Goal: Use online tool/utility: Utilize a website feature to perform a specific function

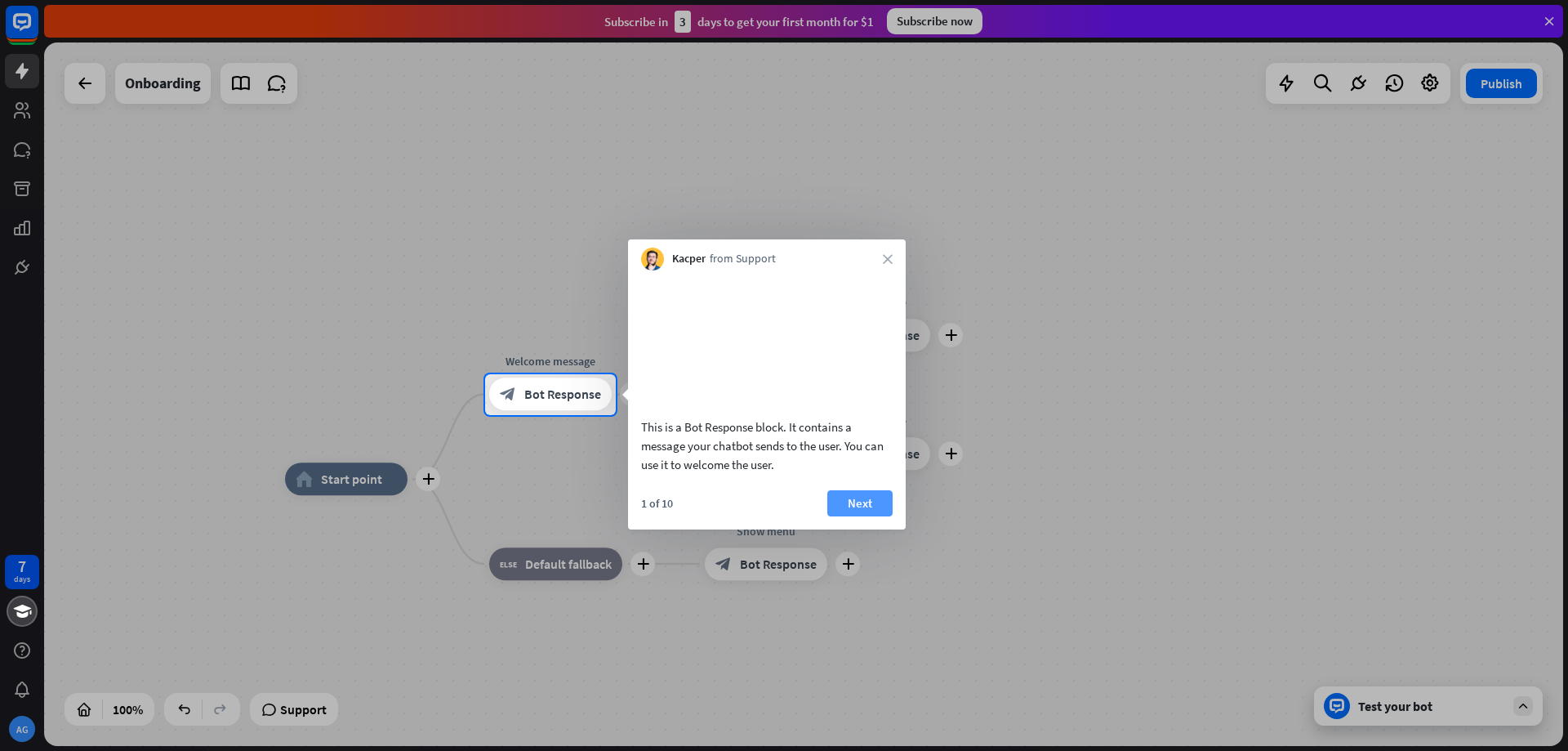
click at [868, 516] on button "Next" at bounding box center [860, 502] width 66 height 26
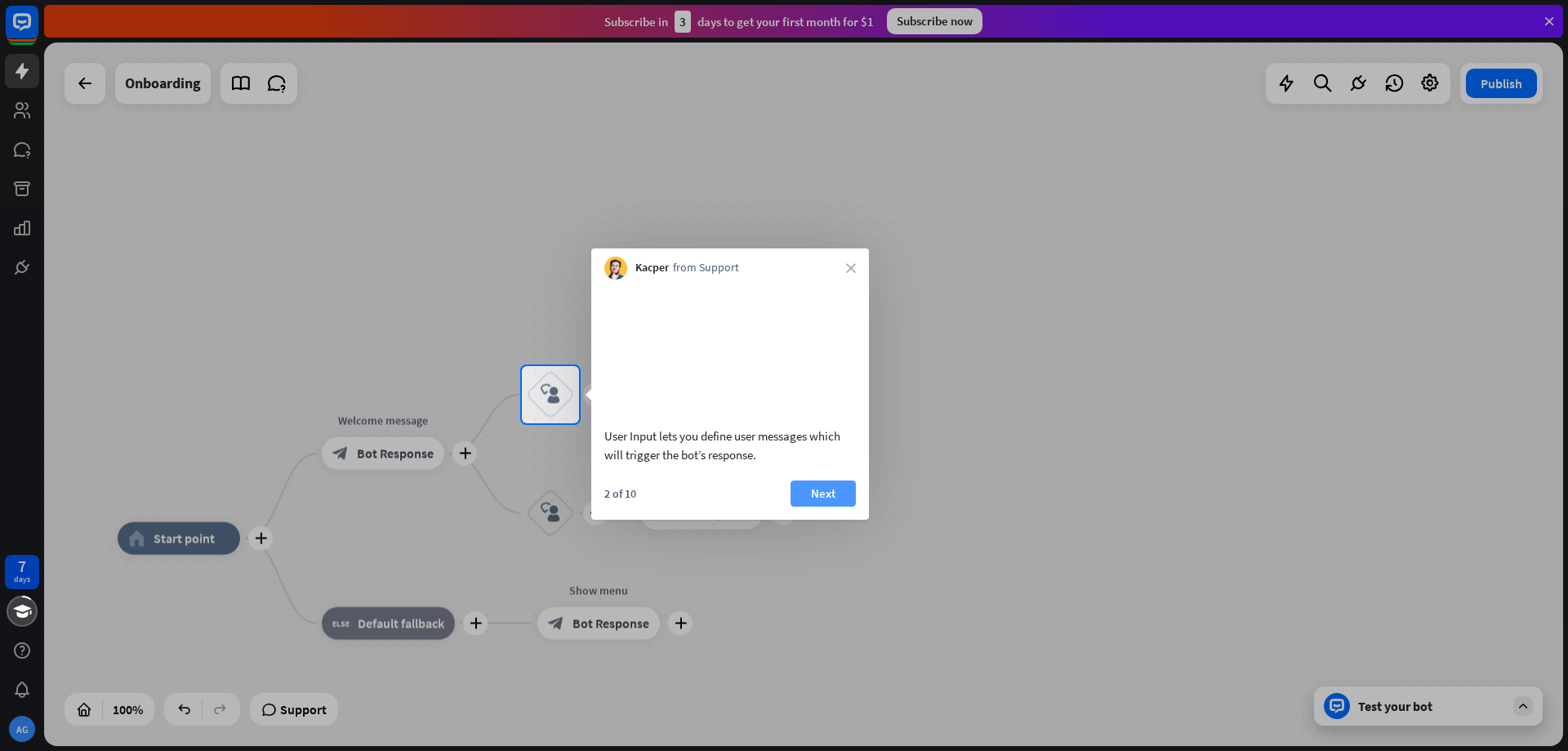
click at [830, 506] on button "Next" at bounding box center [824, 493] width 66 height 26
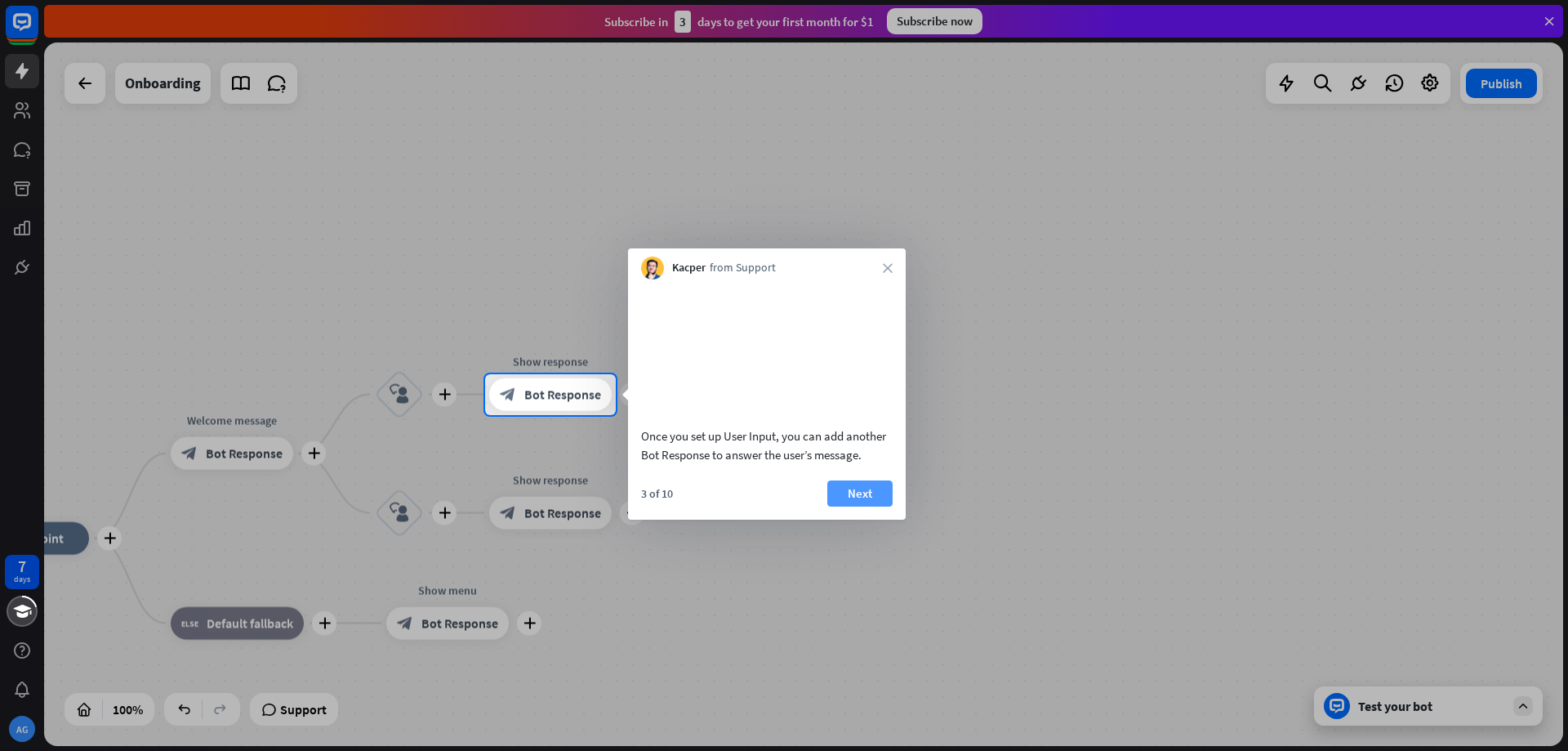
click at [857, 506] on button "Next" at bounding box center [860, 493] width 66 height 26
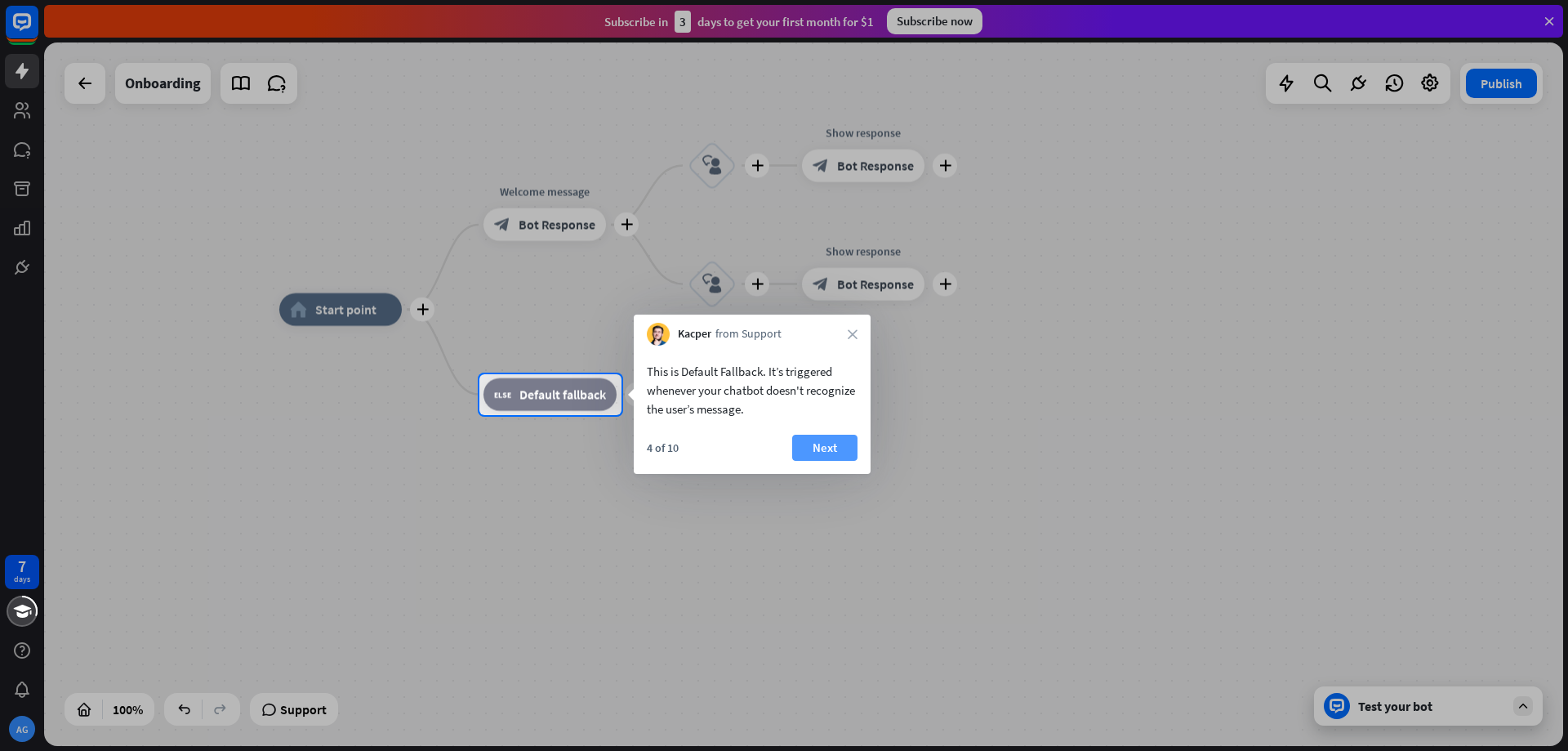
click at [825, 447] on button "Next" at bounding box center [826, 447] width 66 height 26
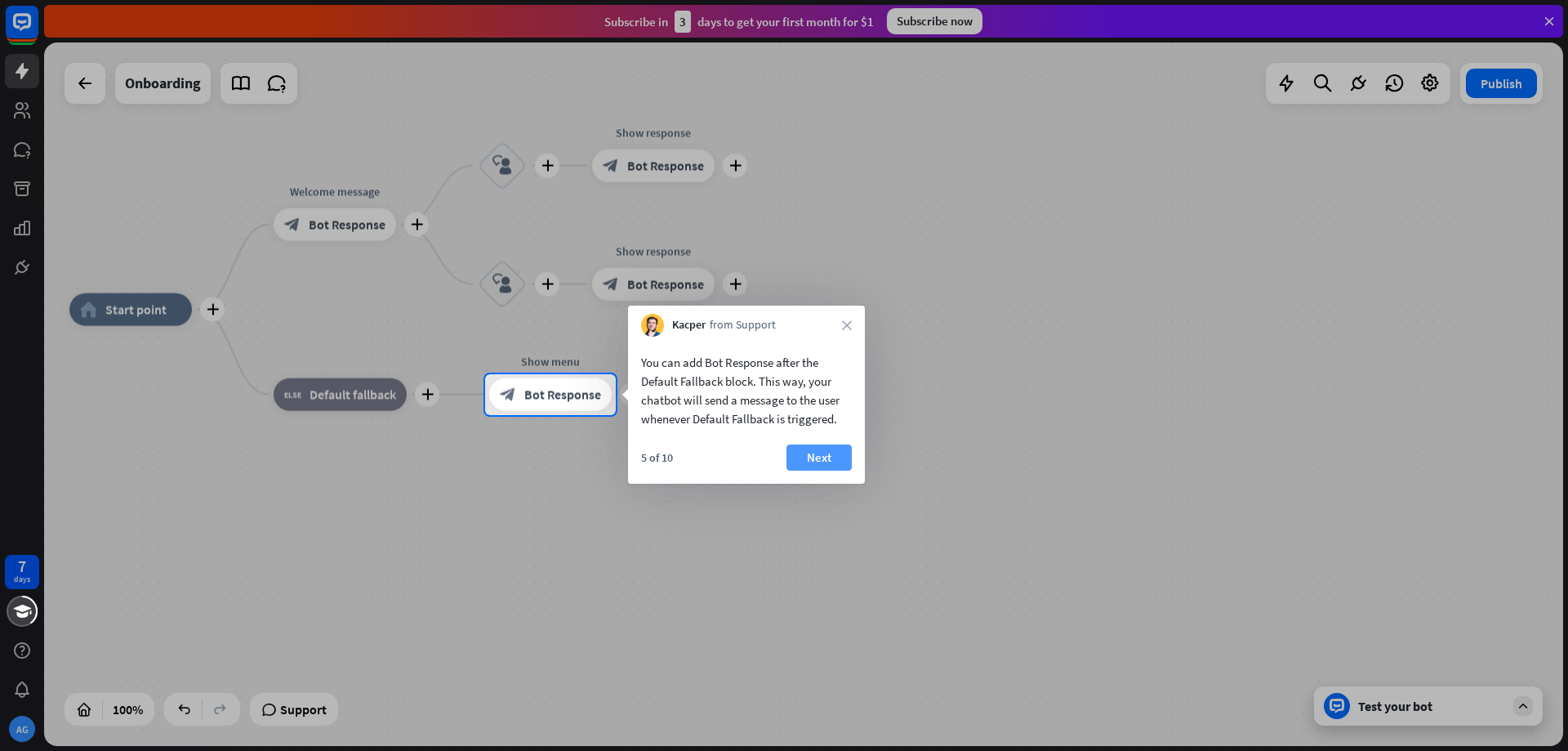
click at [822, 461] on button "Next" at bounding box center [820, 457] width 66 height 26
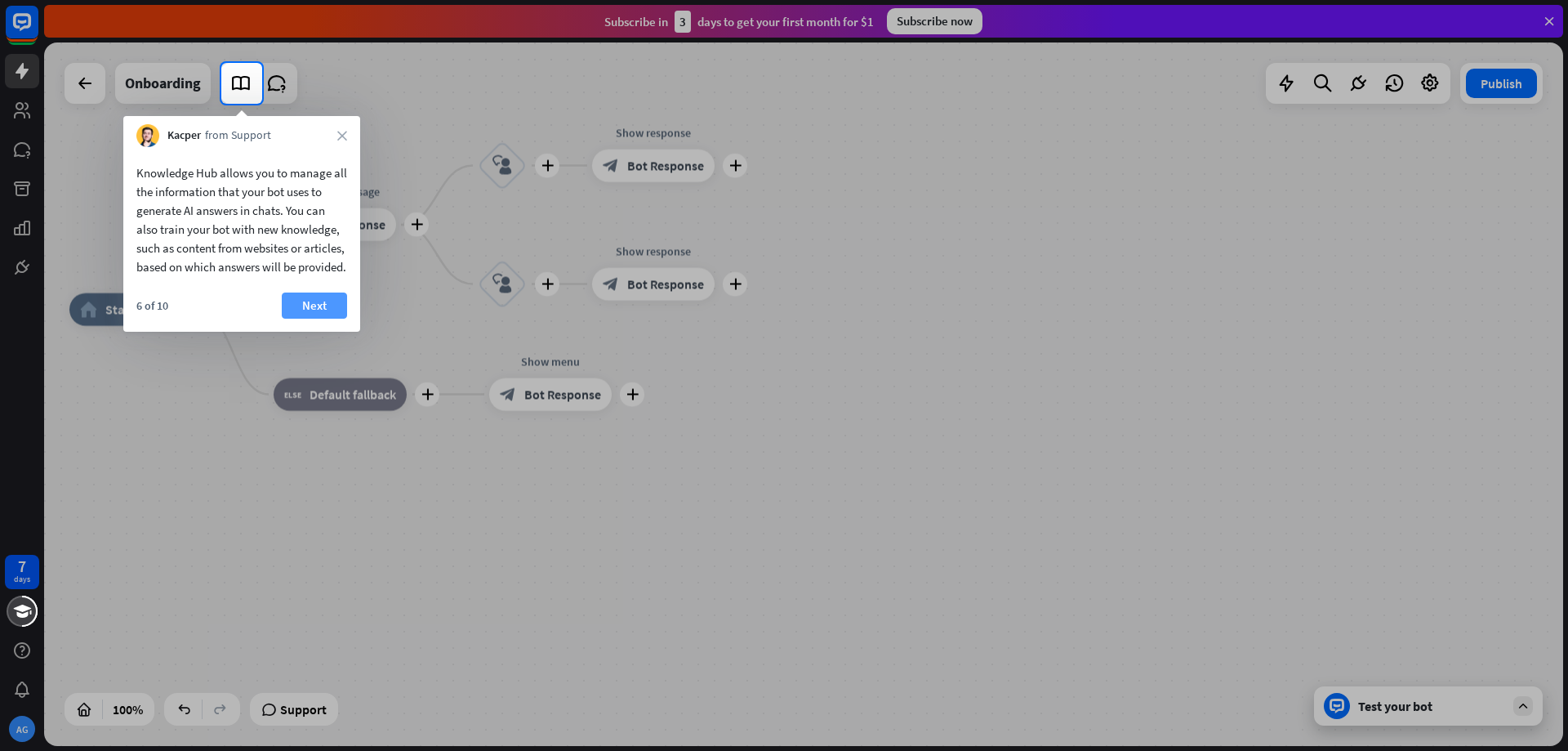
click at [301, 313] on button "Next" at bounding box center [315, 305] width 66 height 26
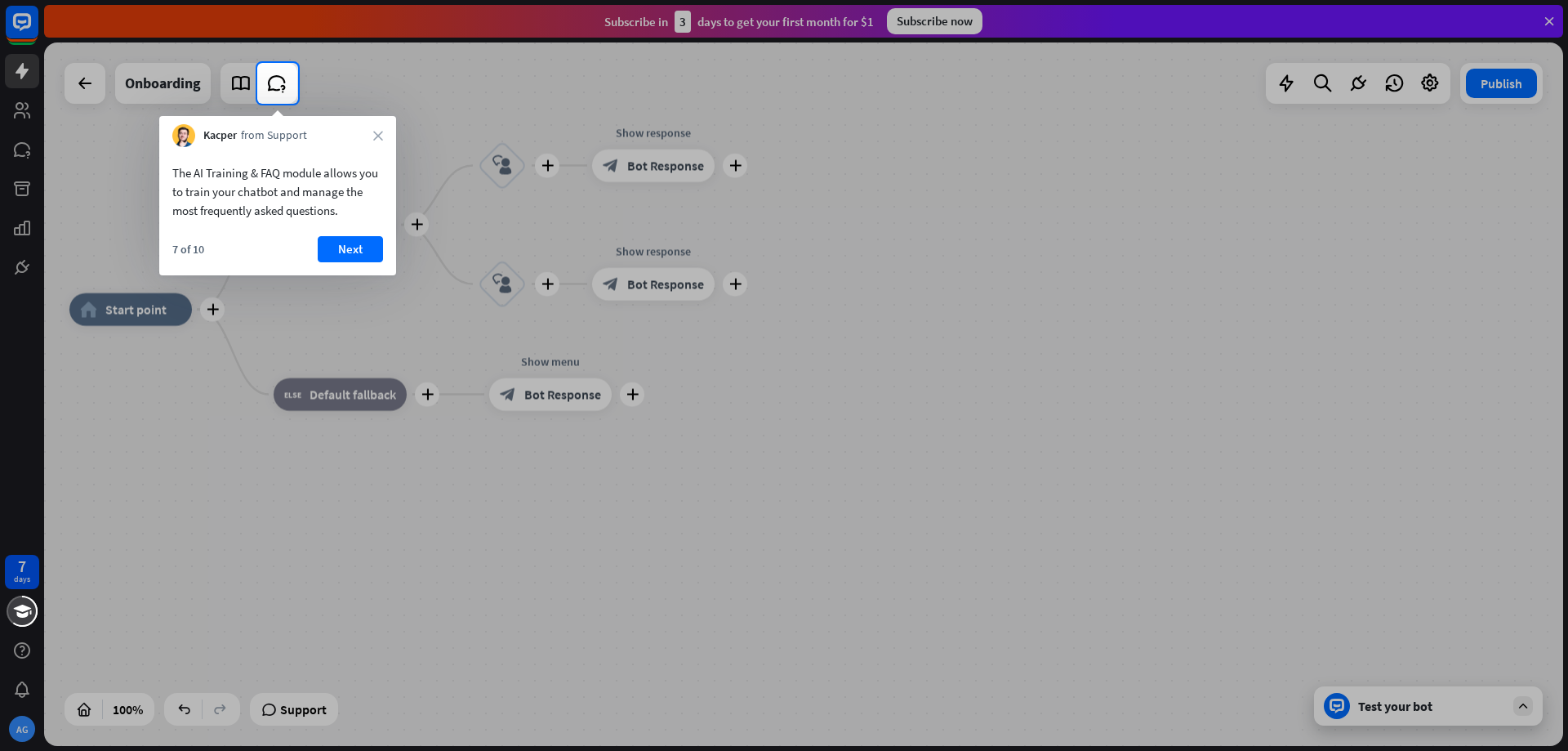
click at [348, 231] on div "The AI Training & FAQ module allows you to train your chatbot and manage the mo…" at bounding box center [278, 211] width 237 height 129
click at [348, 249] on button "Next" at bounding box center [350, 249] width 66 height 26
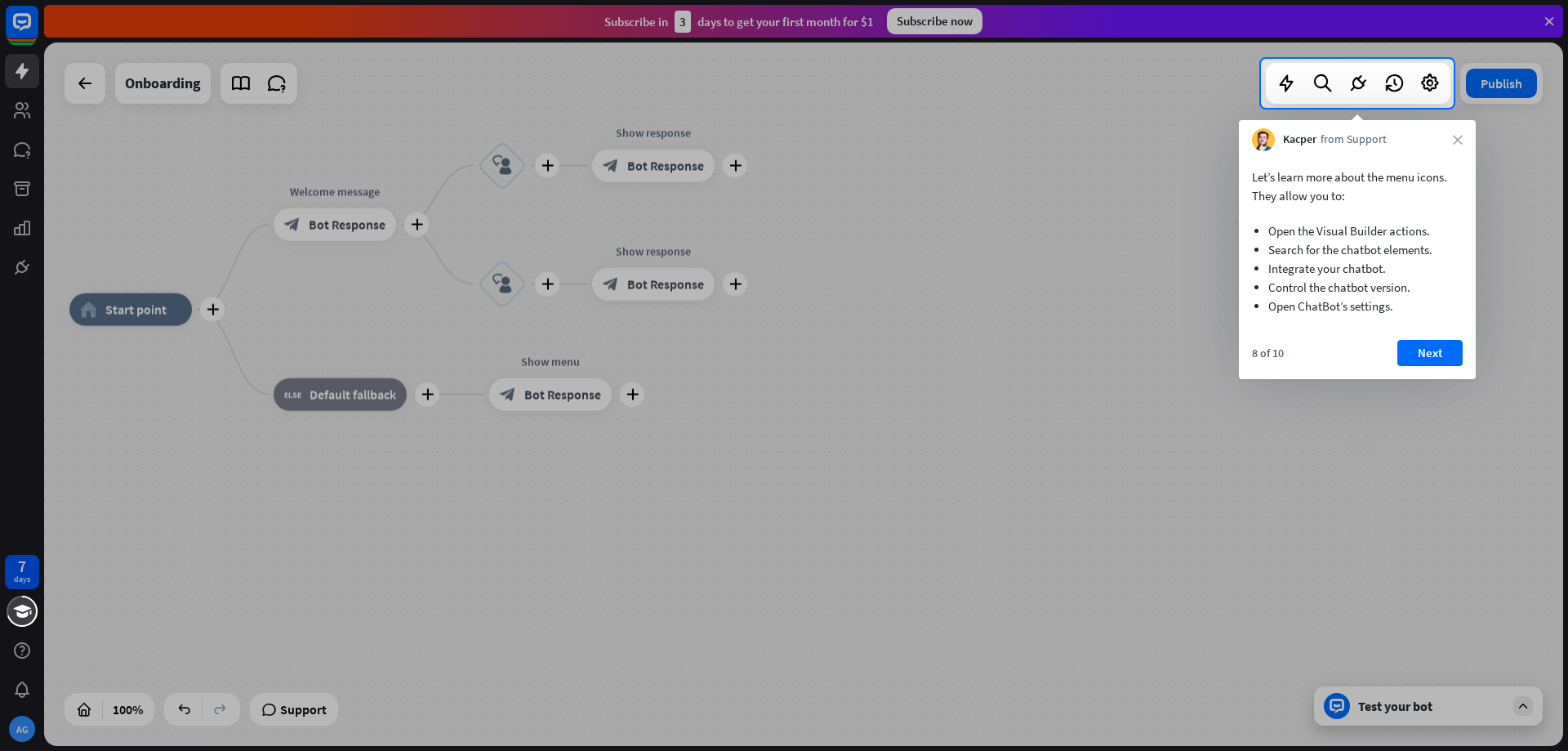
click at [1432, 366] on div "8 of 10 Next" at bounding box center [1357, 359] width 237 height 40
click at [1430, 346] on button "Next" at bounding box center [1431, 352] width 66 height 26
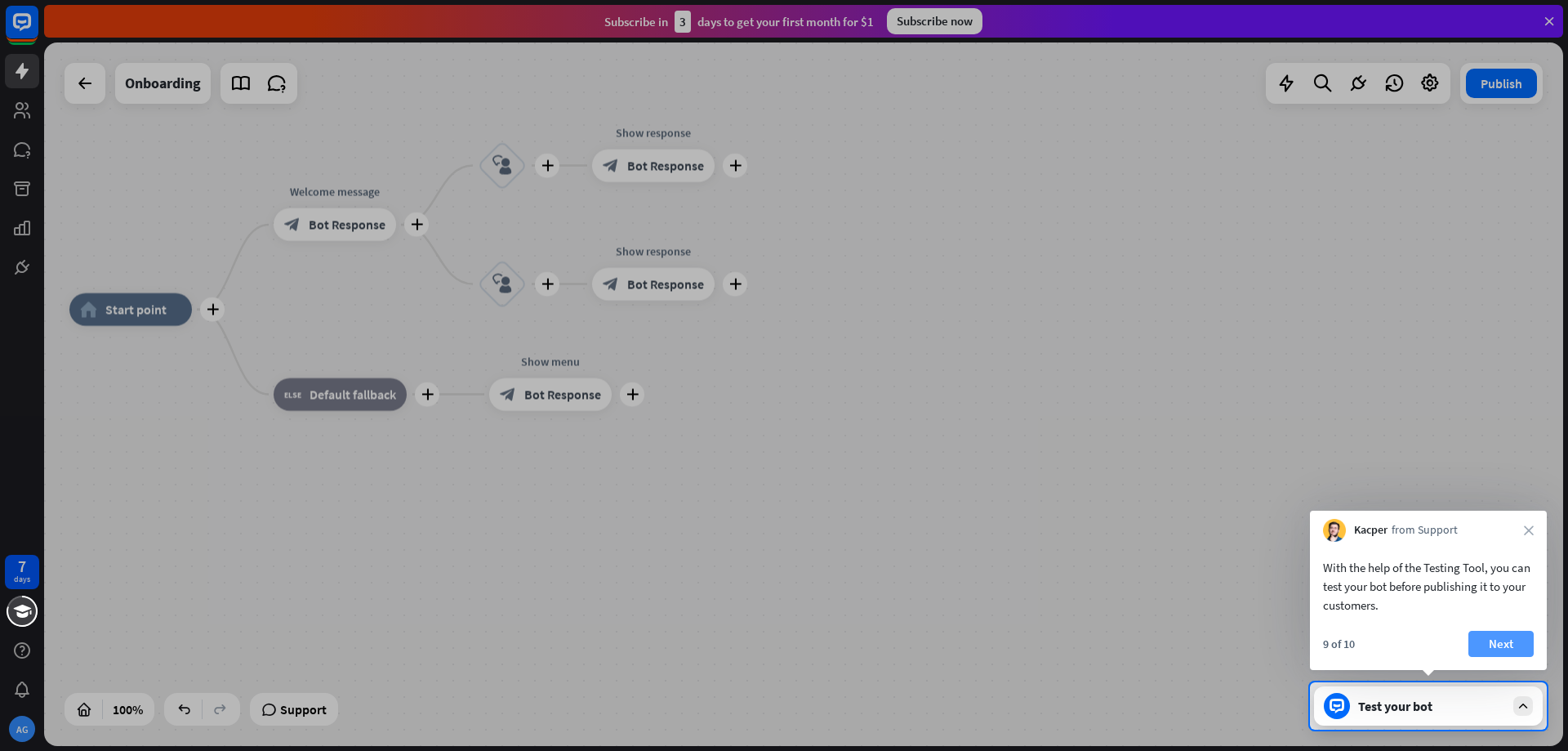
click at [1511, 646] on button "Next" at bounding box center [1502, 644] width 66 height 26
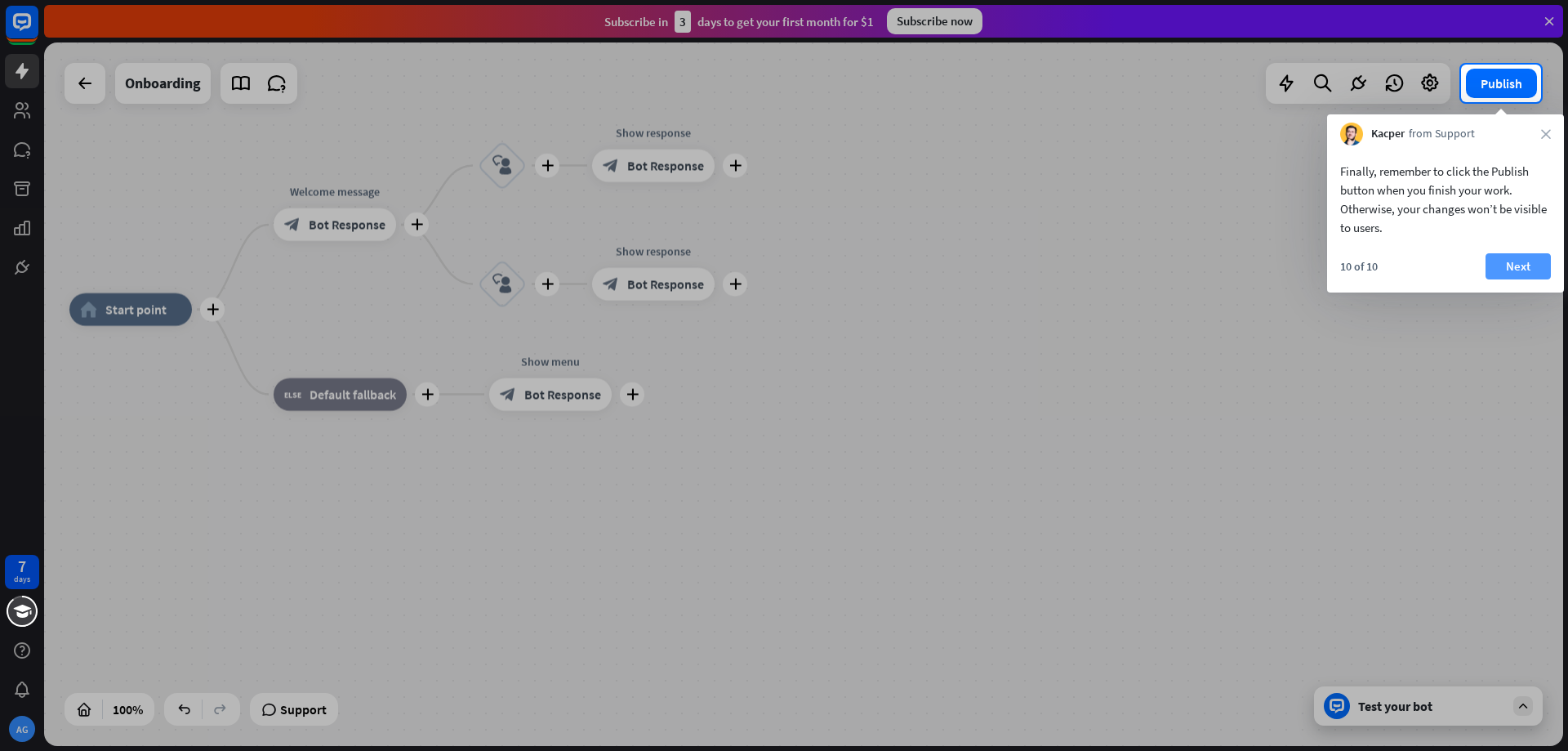
click at [1526, 270] on button "Next" at bounding box center [1519, 266] width 66 height 26
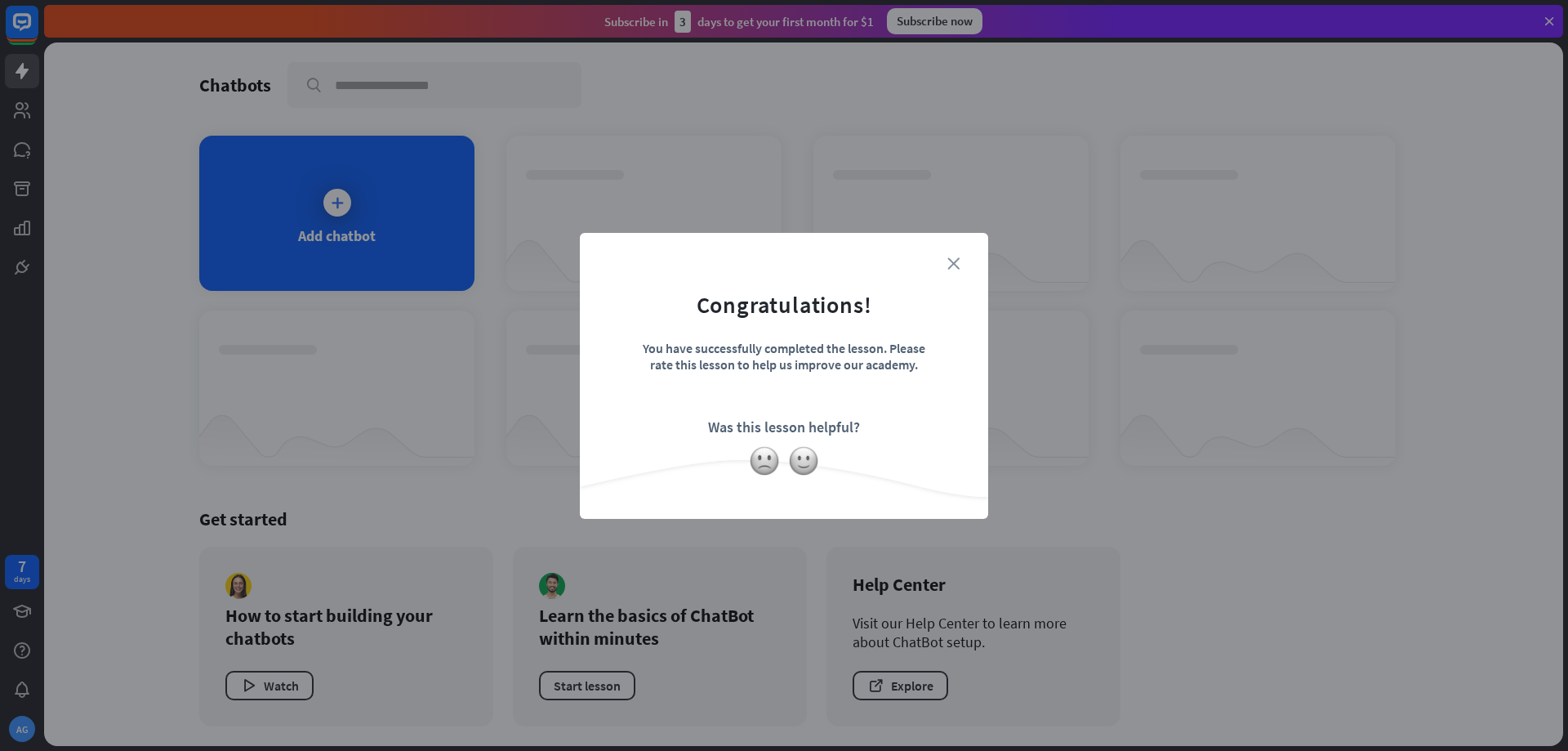
click at [953, 266] on icon "close" at bounding box center [953, 263] width 13 height 13
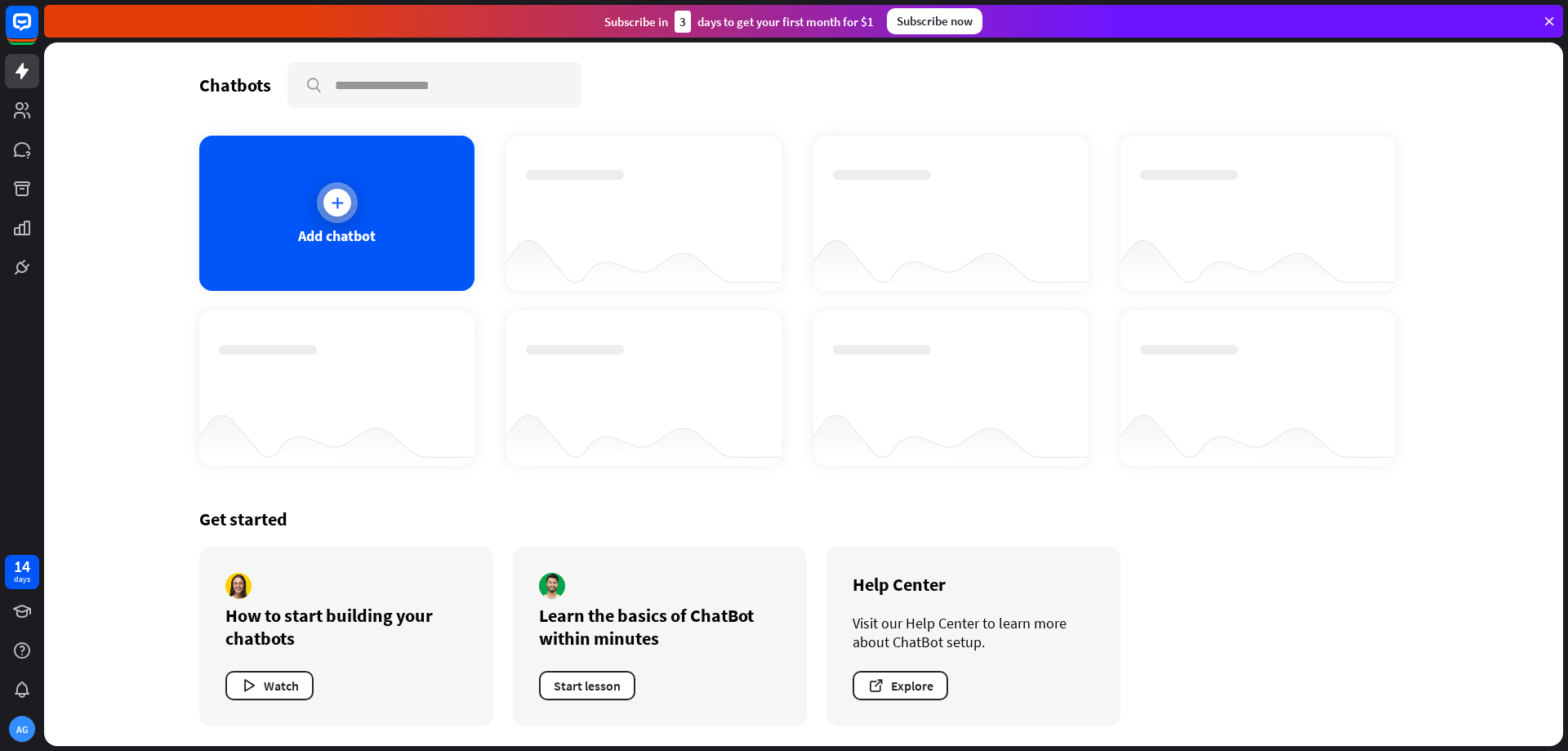
click at [343, 208] on icon at bounding box center [337, 202] width 16 height 16
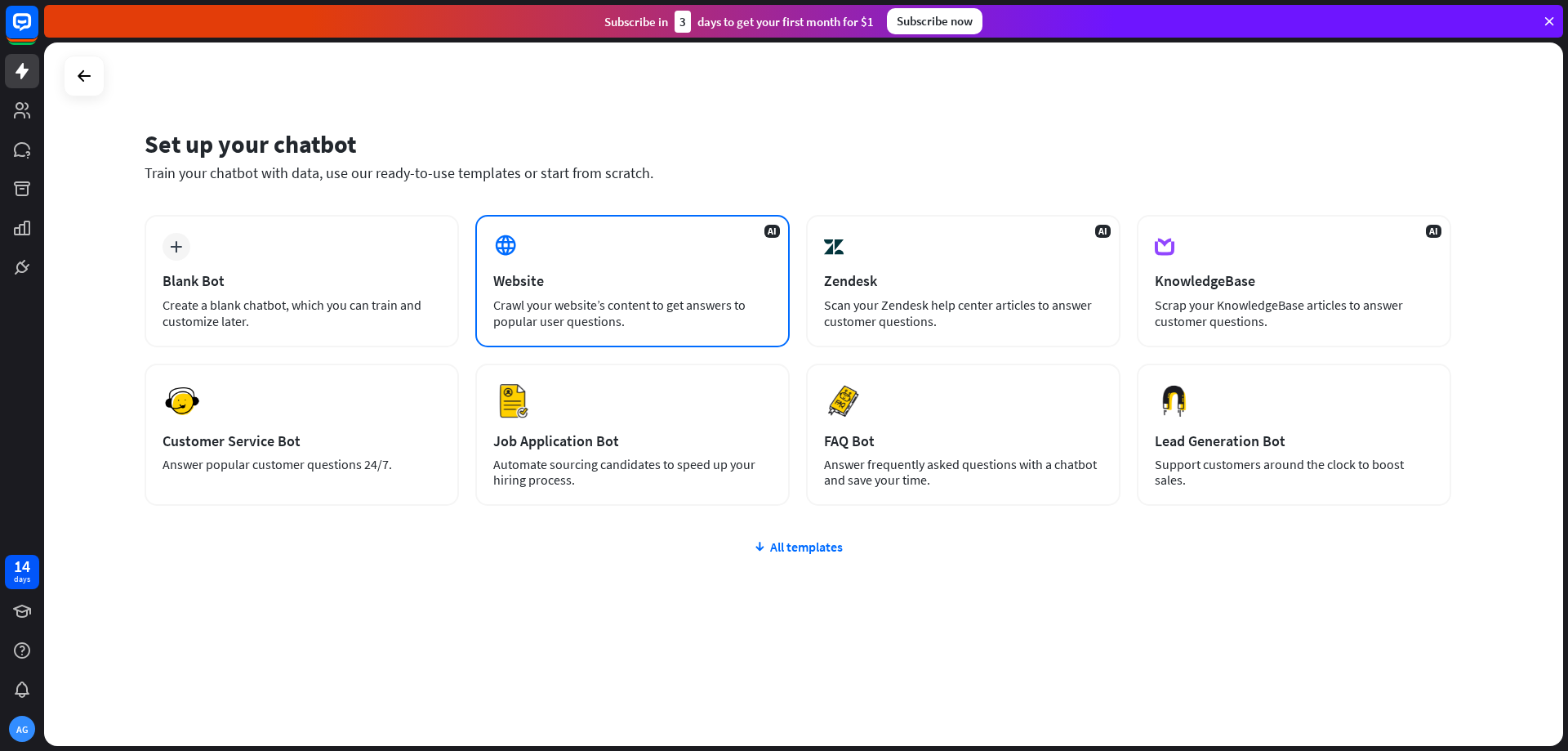
click at [577, 291] on div "AI Website Crawl your website’s content to get answers to popular user question…" at bounding box center [632, 281] width 315 height 133
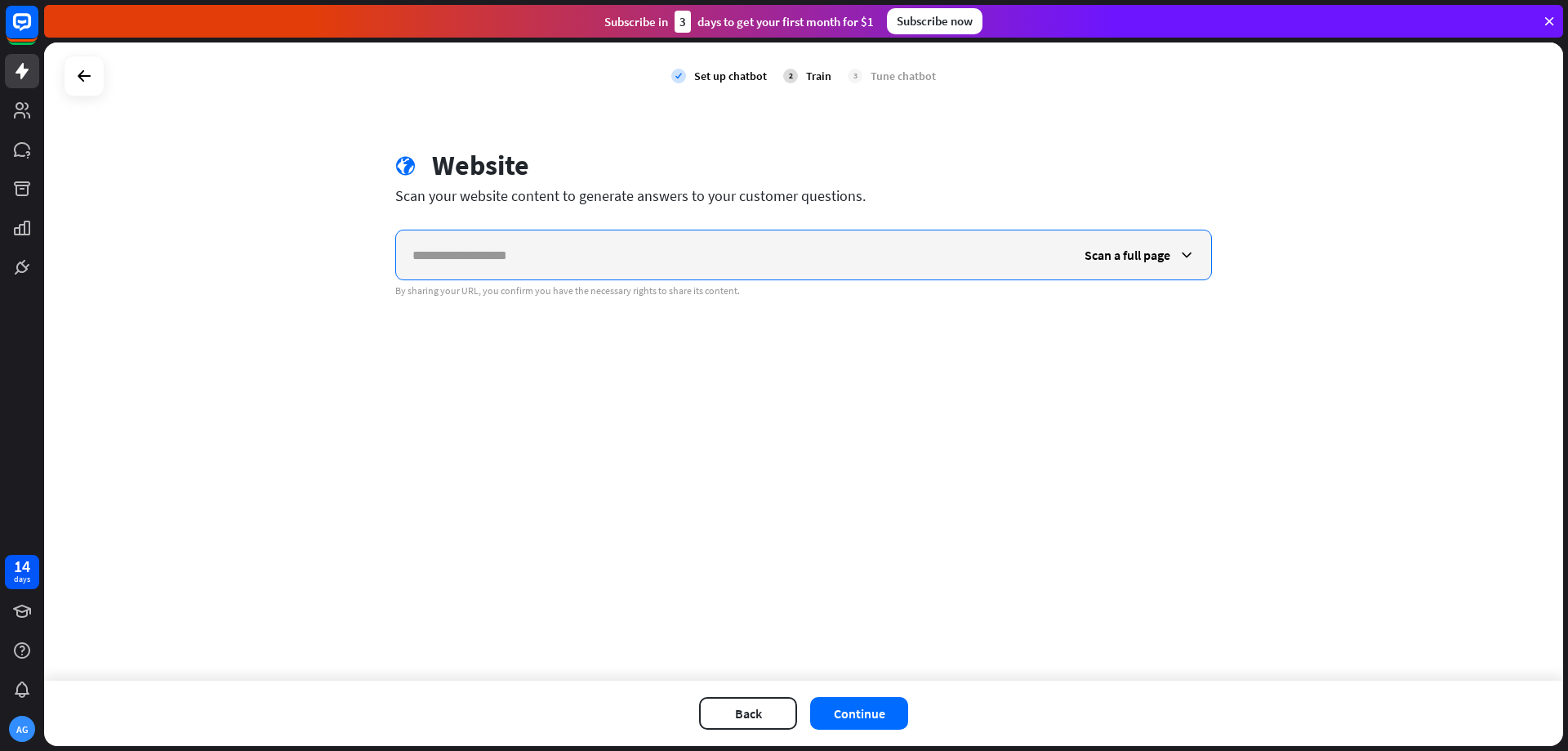
paste input "**********"
type input "**********"
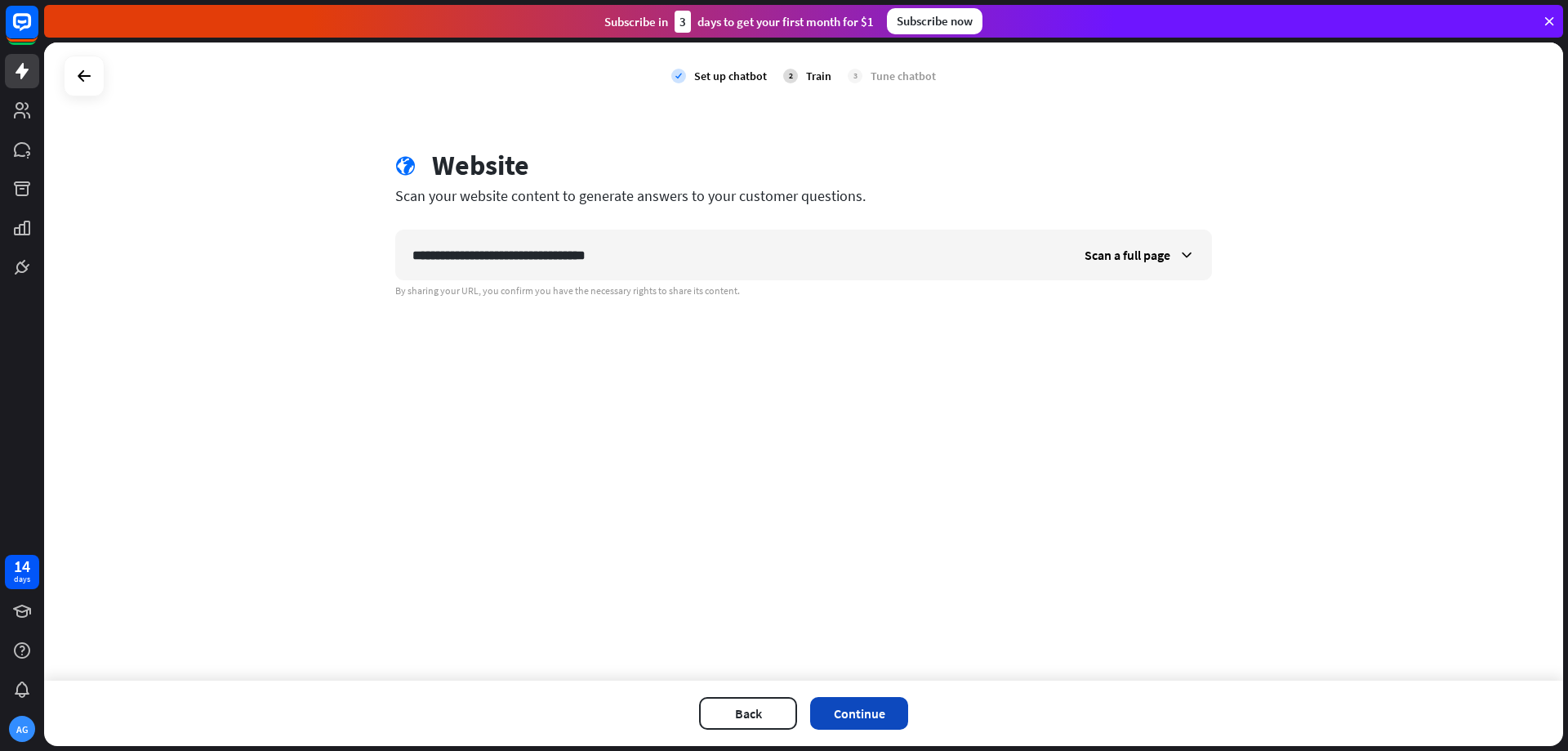
click at [862, 706] on button "Continue" at bounding box center [859, 713] width 98 height 33
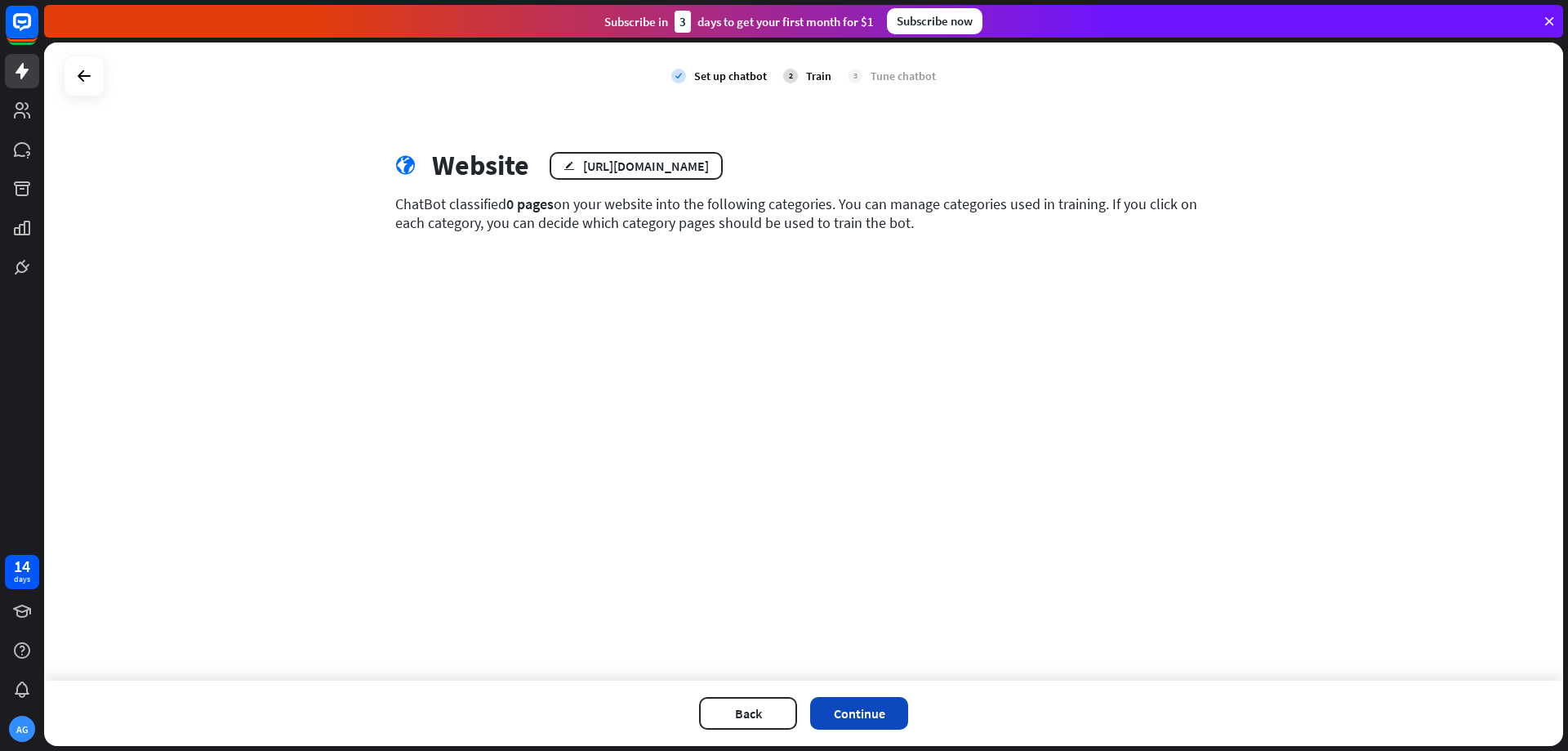
click at [855, 711] on button "Continue" at bounding box center [859, 713] width 98 height 33
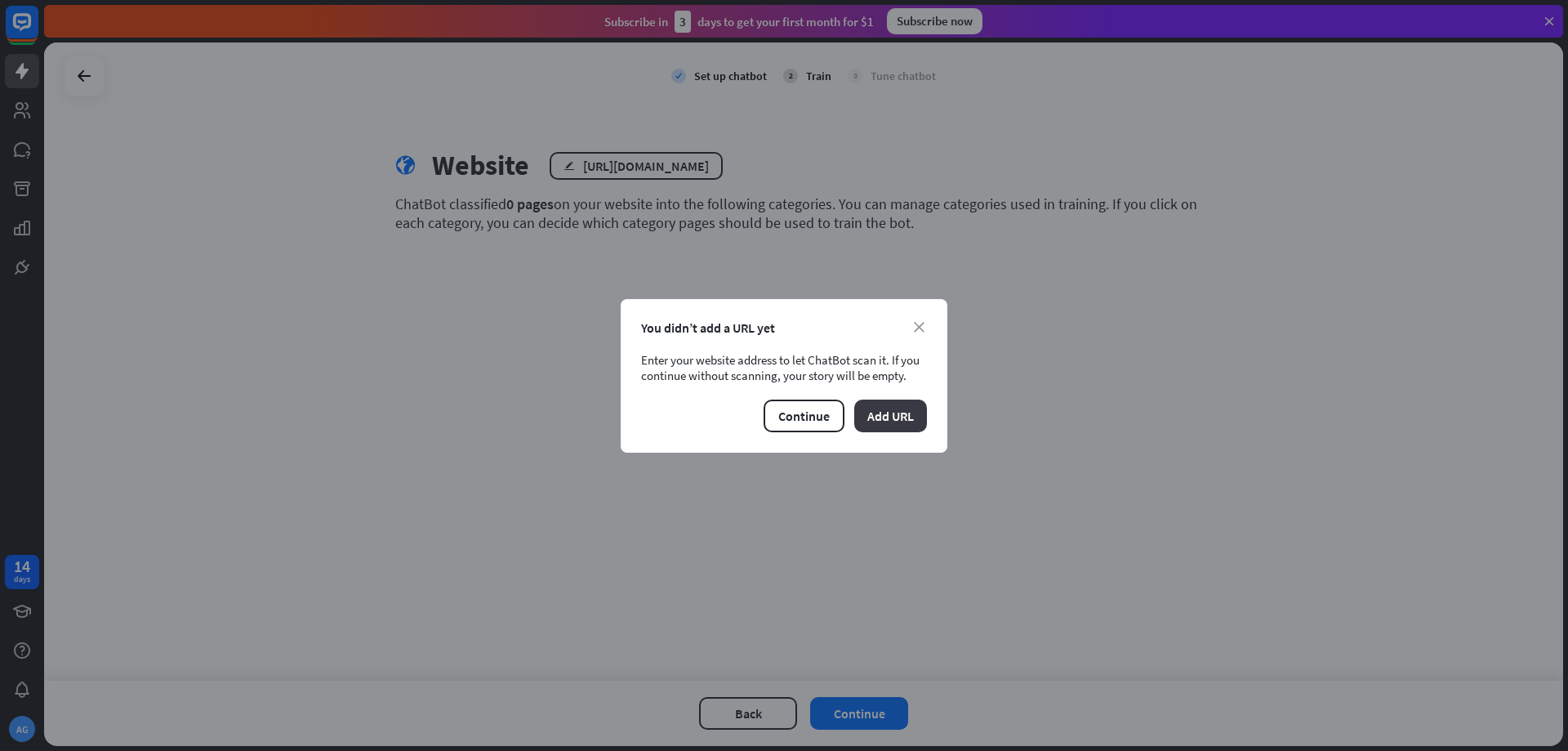
click at [883, 414] on button "Add URL" at bounding box center [890, 416] width 73 height 33
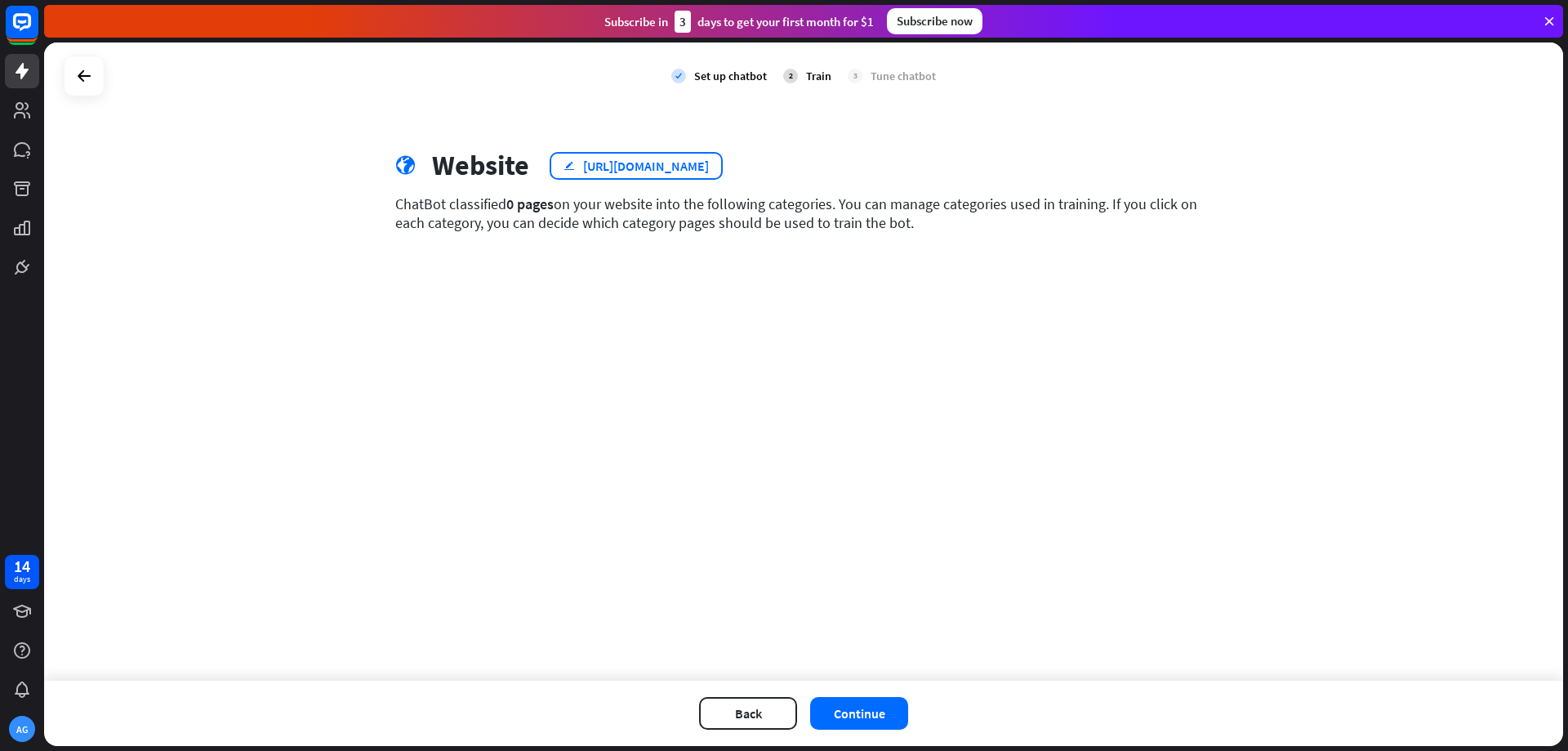
click at [621, 162] on div "[URL][DOMAIN_NAME]" at bounding box center [647, 165] width 126 height 16
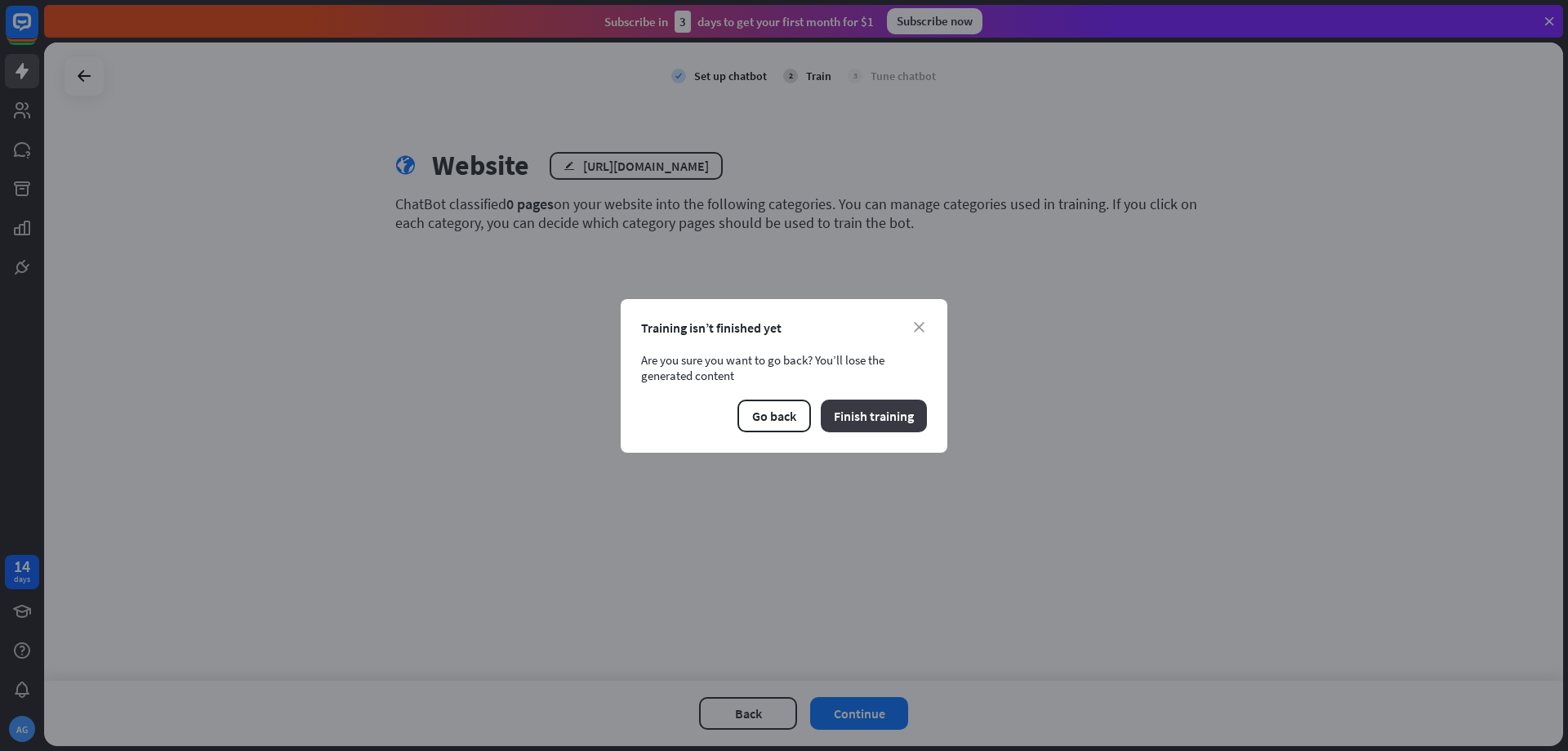
click at [860, 407] on button "Finish training" at bounding box center [874, 416] width 106 height 33
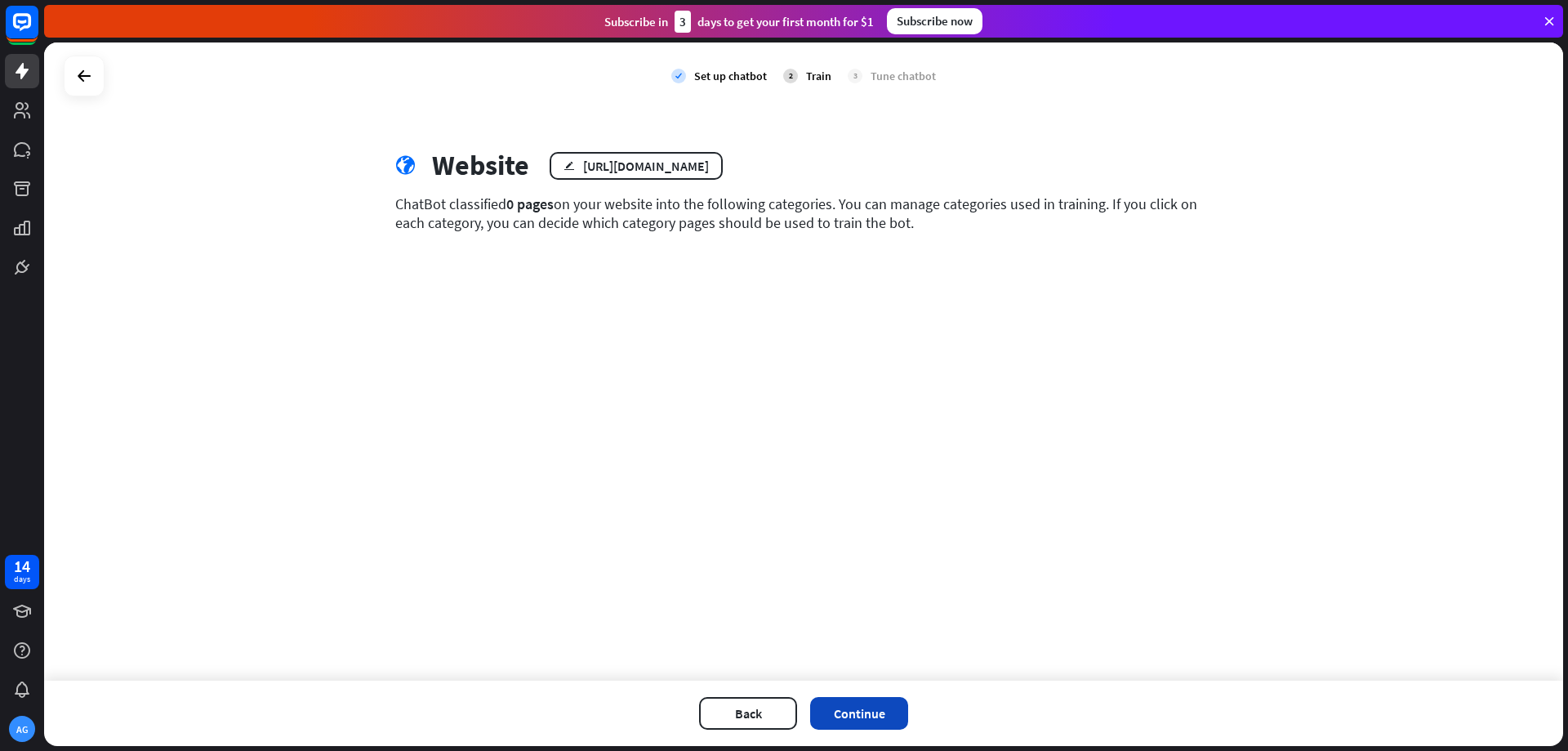
click at [847, 710] on button "Continue" at bounding box center [859, 713] width 98 height 33
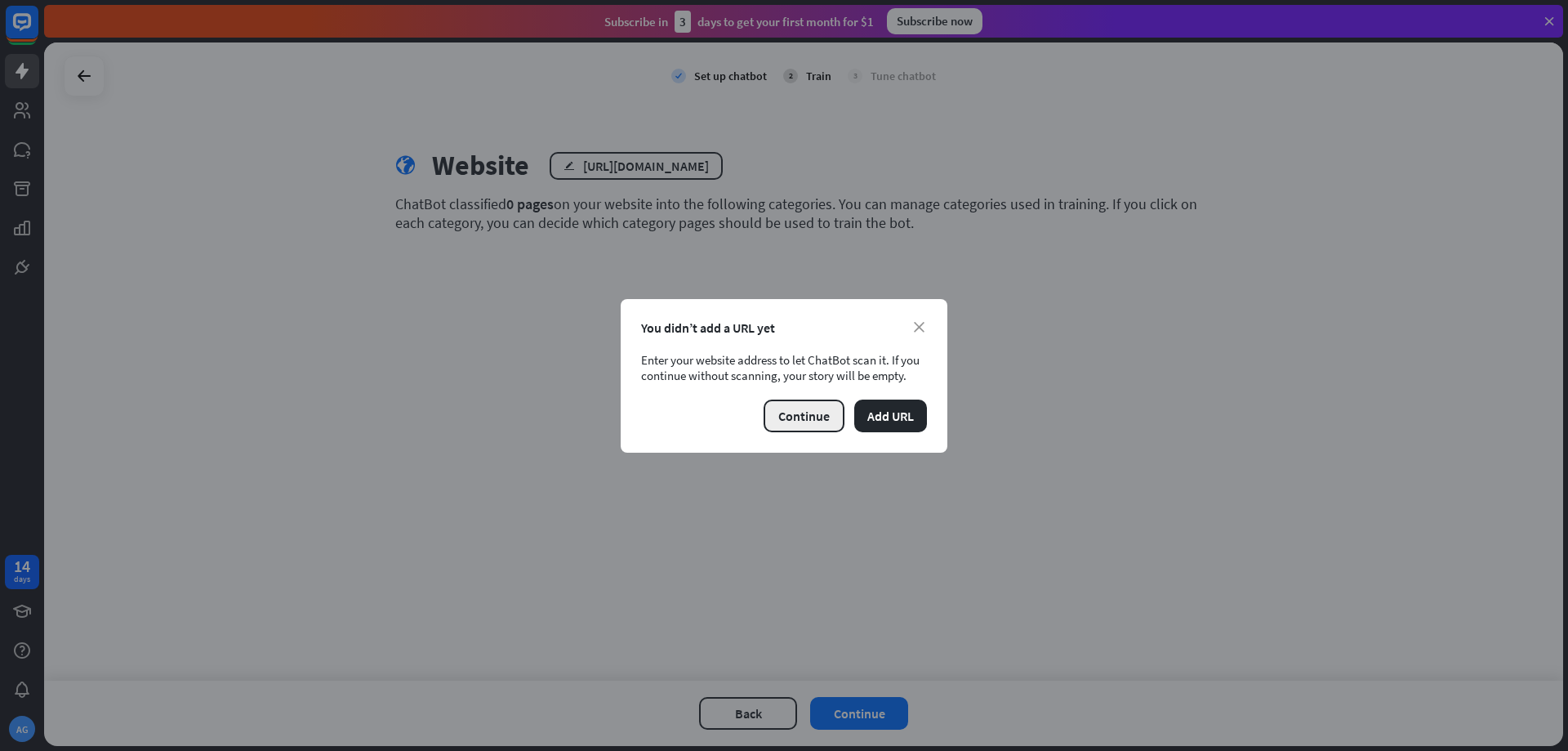
click at [809, 412] on button "Continue" at bounding box center [804, 416] width 81 height 33
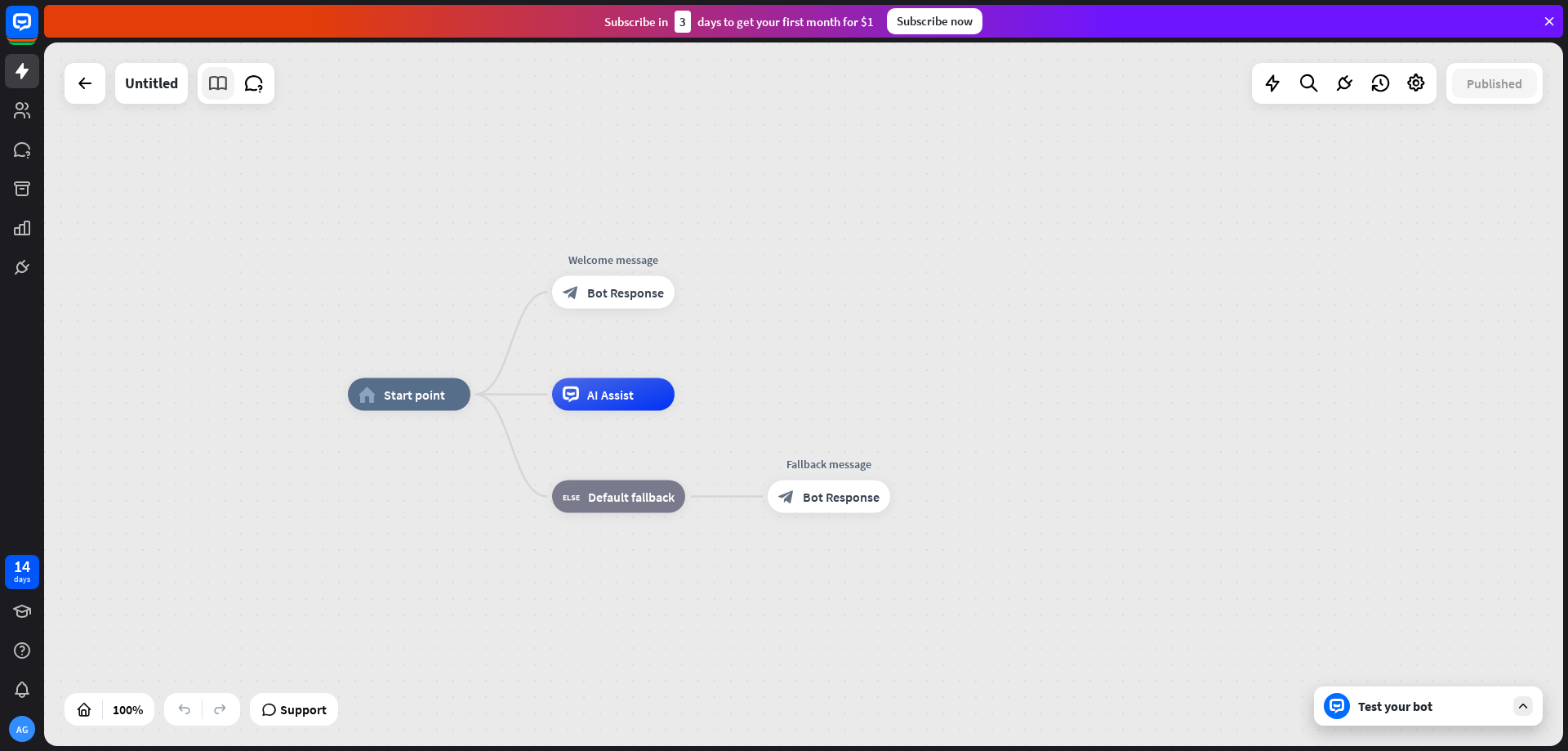
click at [227, 87] on icon at bounding box center [218, 83] width 21 height 21
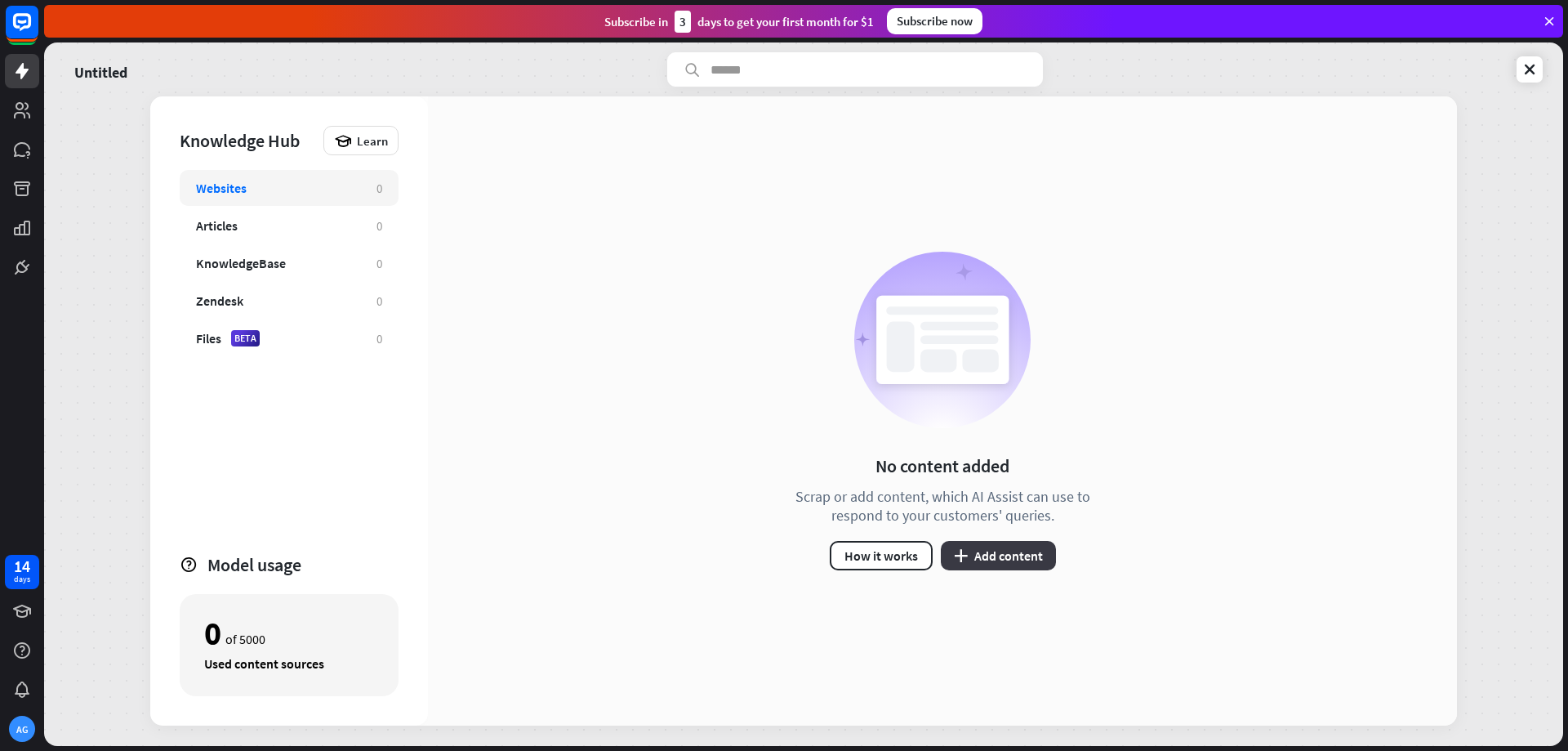
click at [991, 546] on button "plus Add content" at bounding box center [998, 556] width 115 height 29
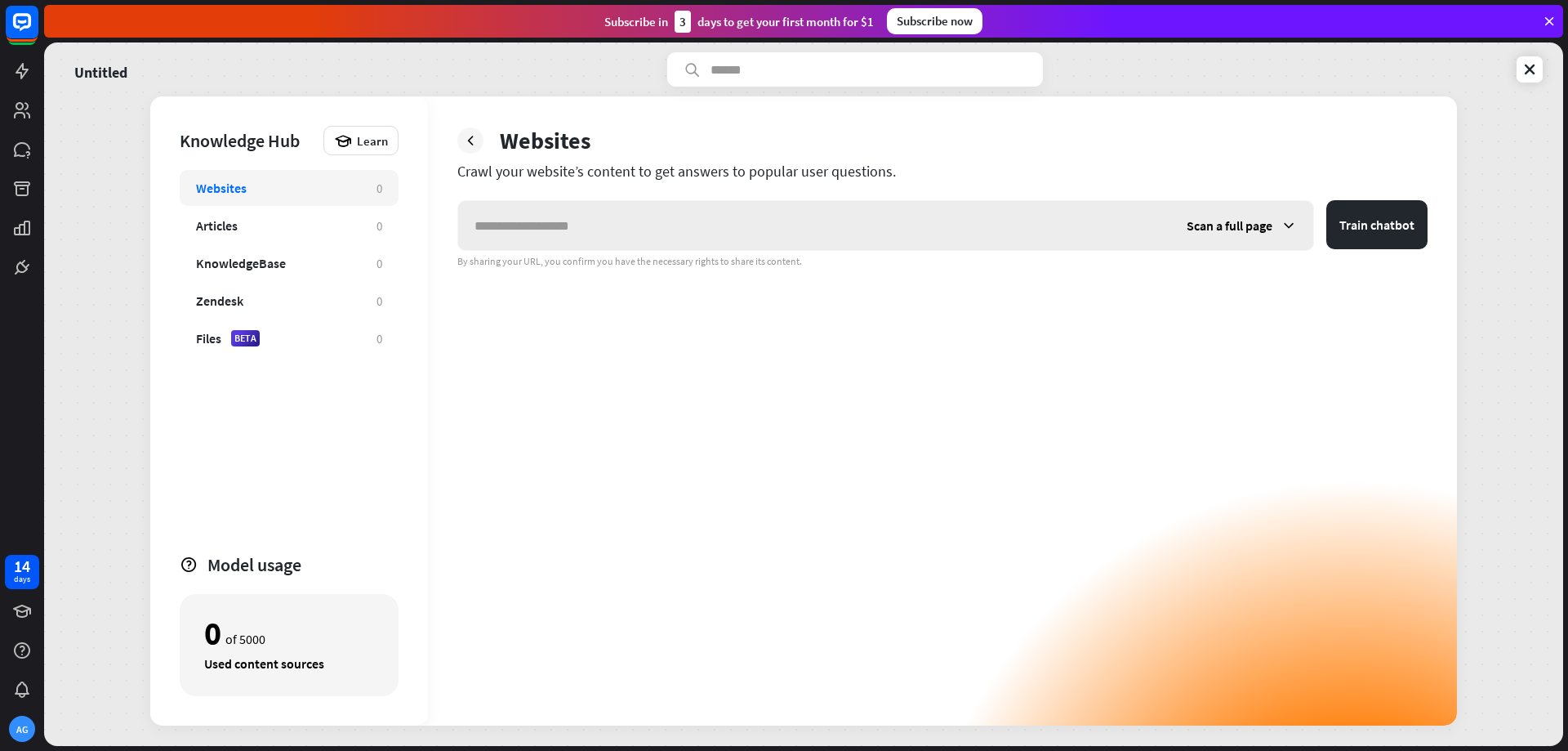
click at [1256, 222] on span "Scan a full page" at bounding box center [1229, 225] width 86 height 16
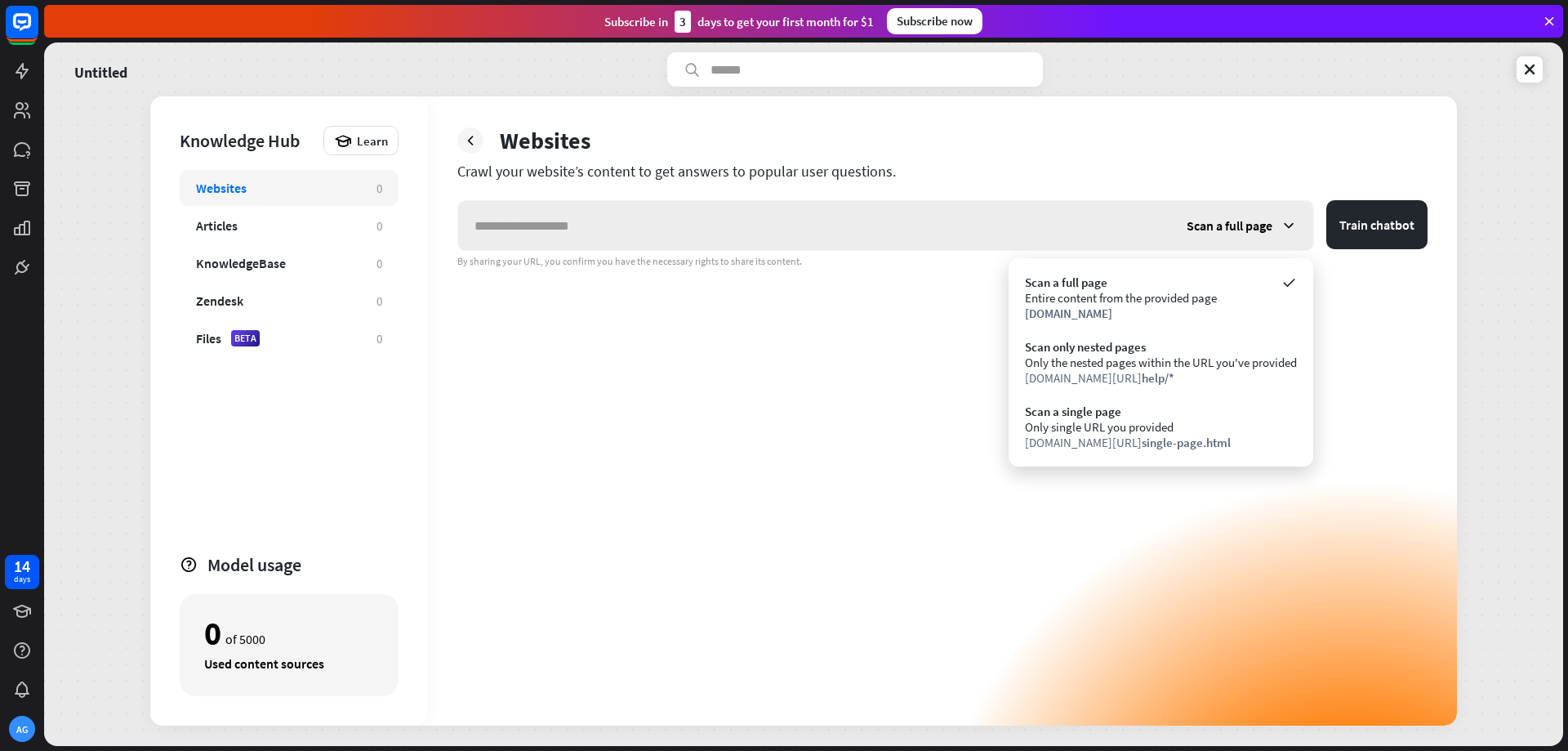
click at [1256, 222] on span "Scan a full page" at bounding box center [1229, 225] width 86 height 16
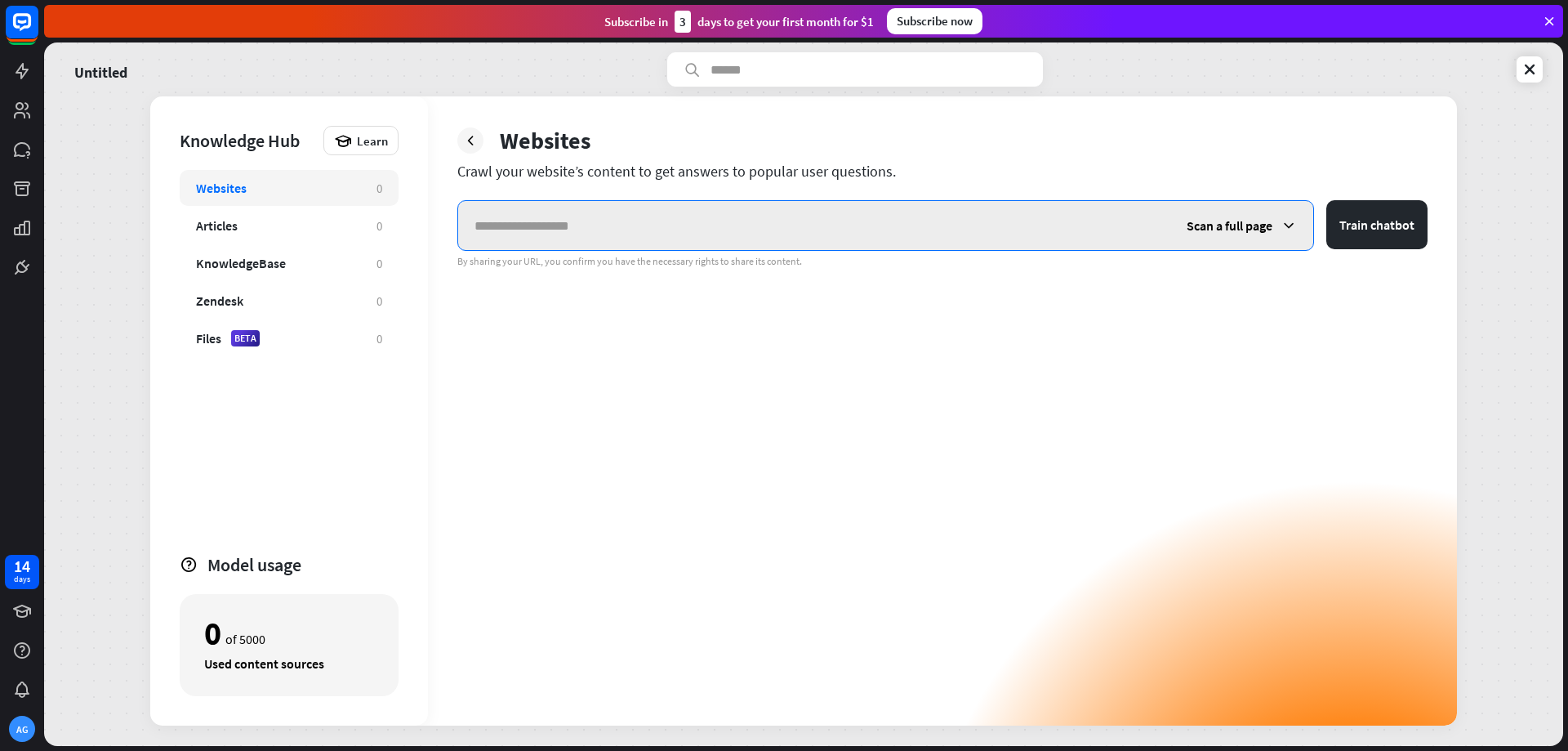
click at [562, 235] on input "text" at bounding box center [814, 225] width 712 height 49
type input "**********"
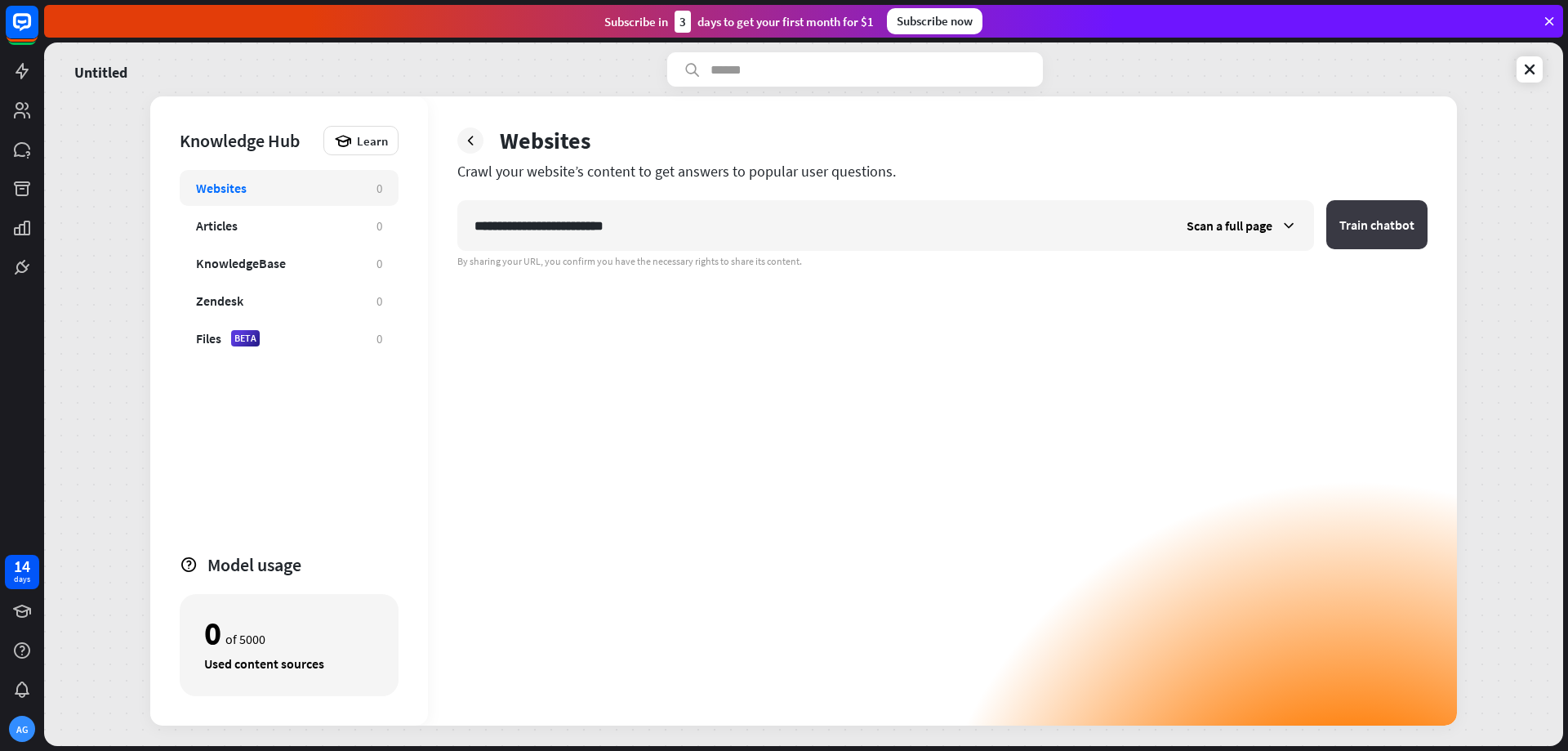
click at [1366, 218] on button "Train chatbot" at bounding box center [1377, 225] width 102 height 49
click at [1402, 218] on button "Train chatbot" at bounding box center [1377, 225] width 102 height 49
